Goal: Book appointment/travel/reservation

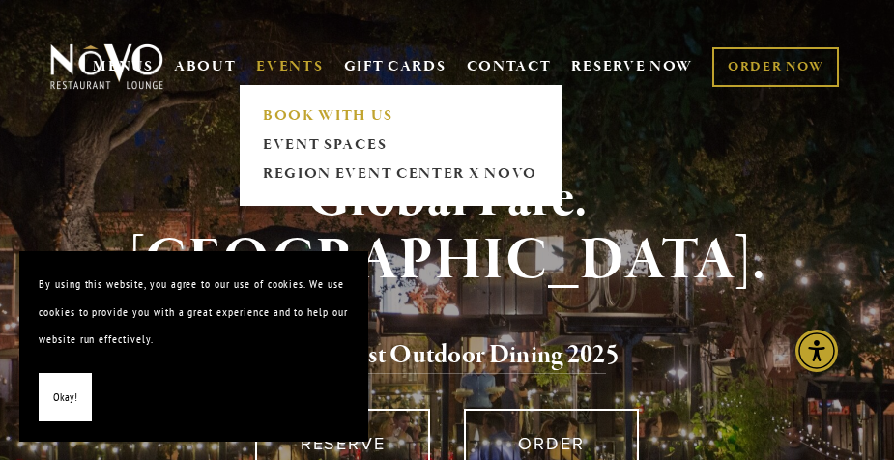
click at [315, 118] on link "BOOK WITH US" at bounding box center [399, 115] width 287 height 29
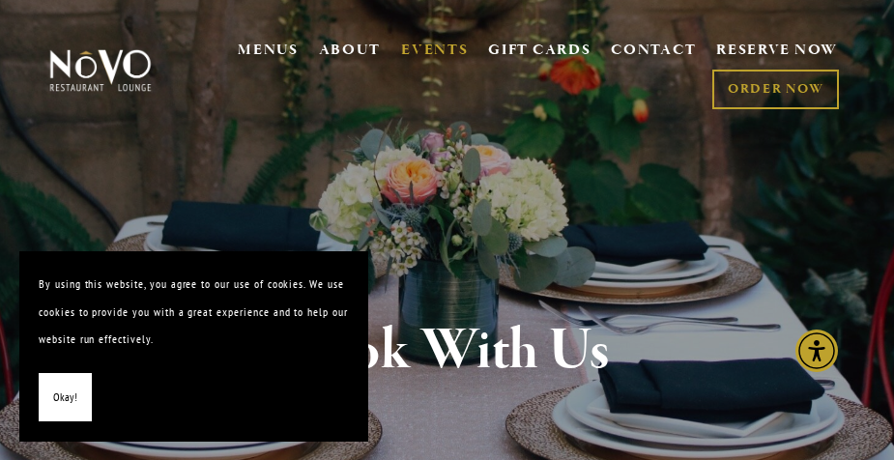
click at [61, 408] on span "Okay!" at bounding box center [65, 398] width 24 height 28
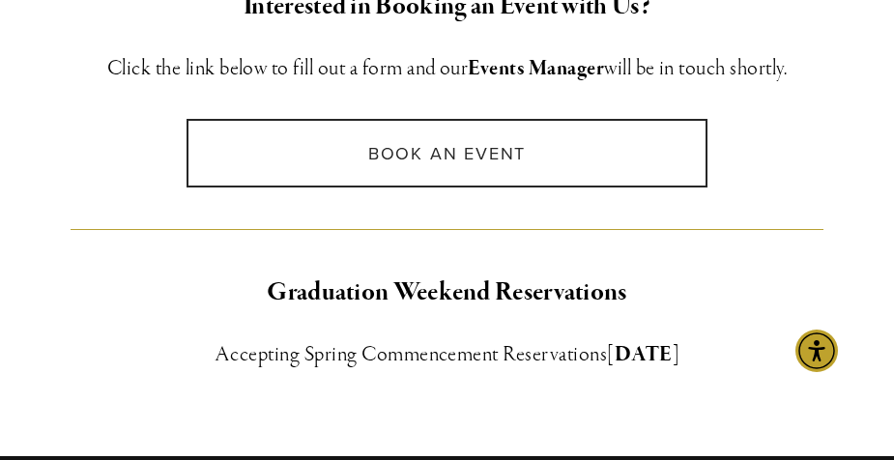
scroll to position [1609, 0]
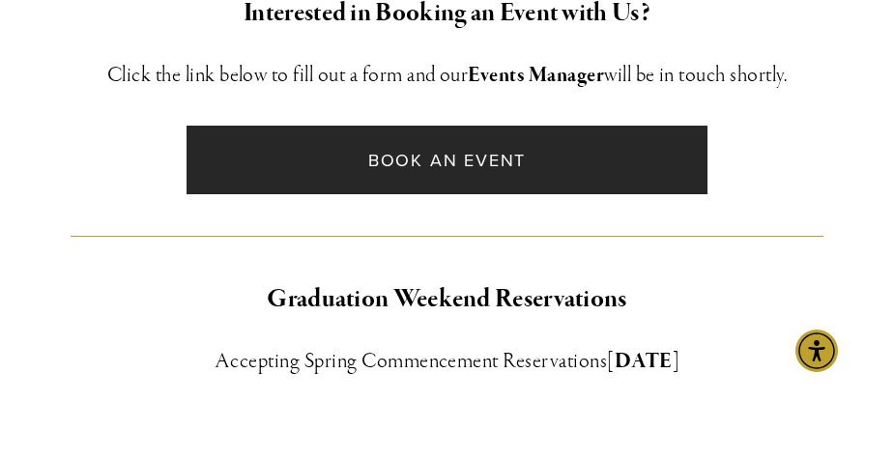
click at [440, 156] on link "Book an Event" at bounding box center [447, 160] width 521 height 69
